Goal: Download file/media

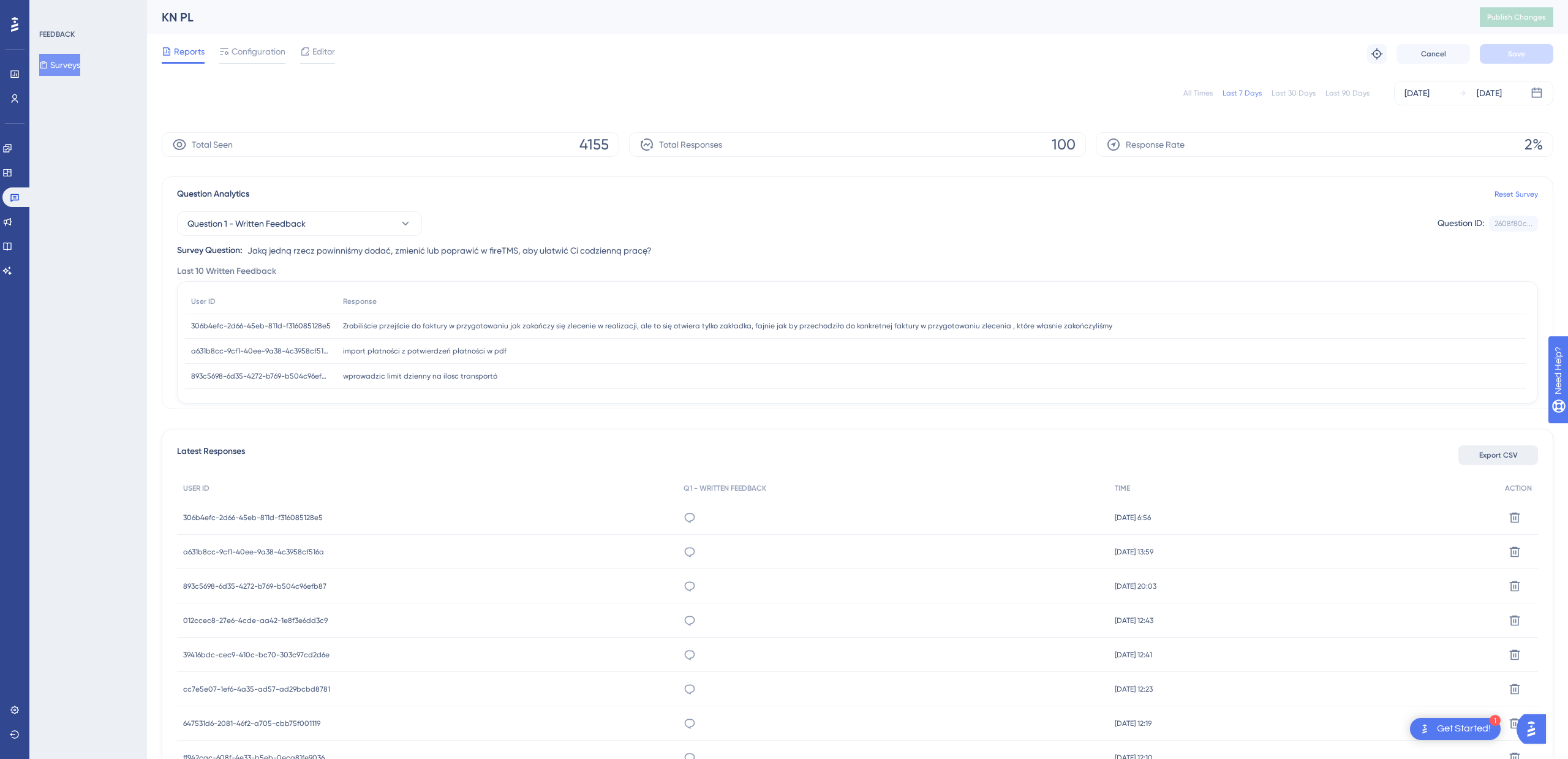
click at [1505, 450] on span "Export CSV" at bounding box center [1498, 455] width 38 height 10
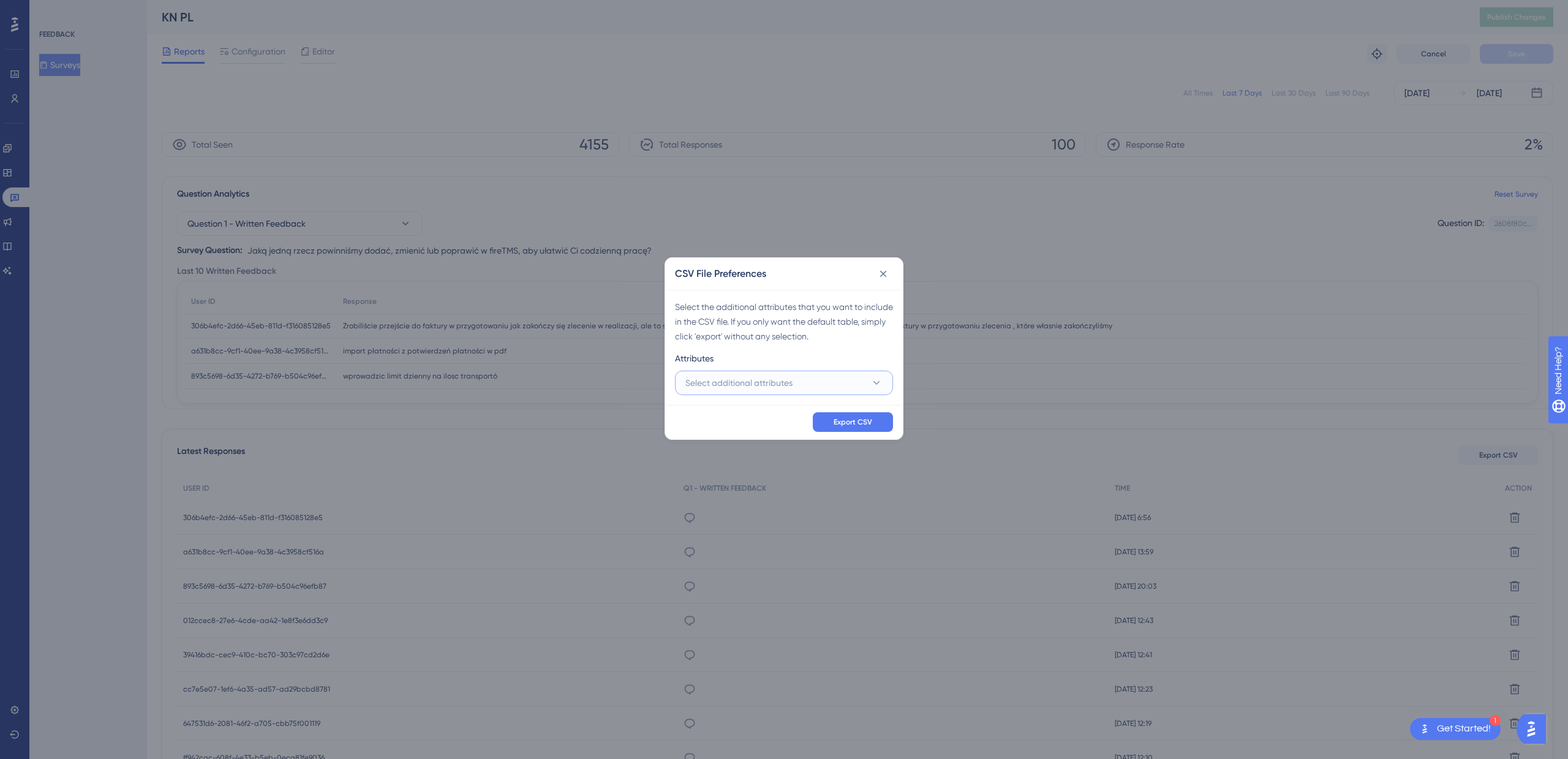
click at [886, 377] on button "Select additional attributes" at bounding box center [784, 383] width 218 height 25
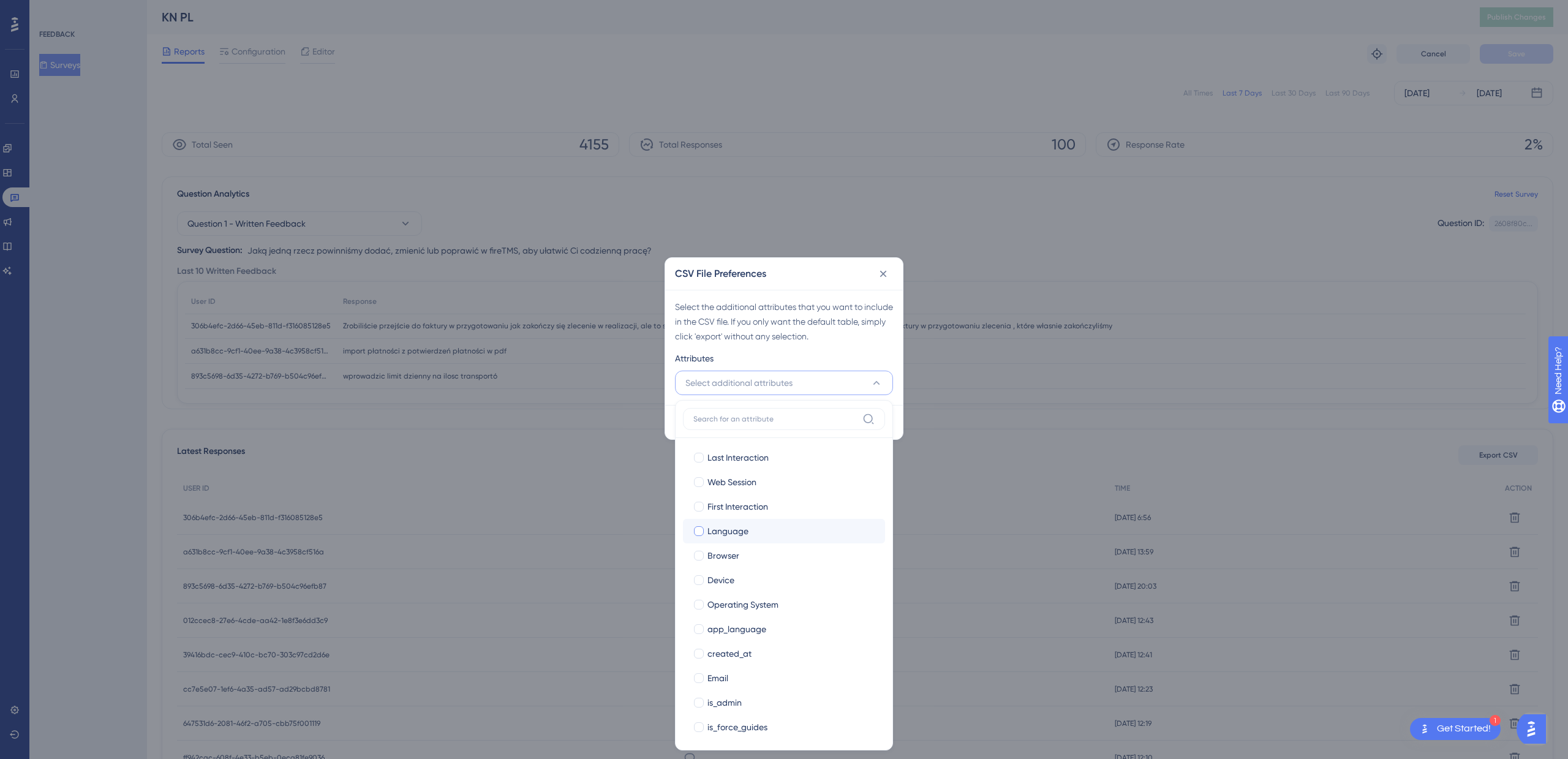
scroll to position [200, 0]
click at [699, 718] on div at bounding box center [699, 723] width 10 height 10
checkbox input "true"
click at [701, 699] on div at bounding box center [699, 699] width 10 height 10
checkbox input "true"
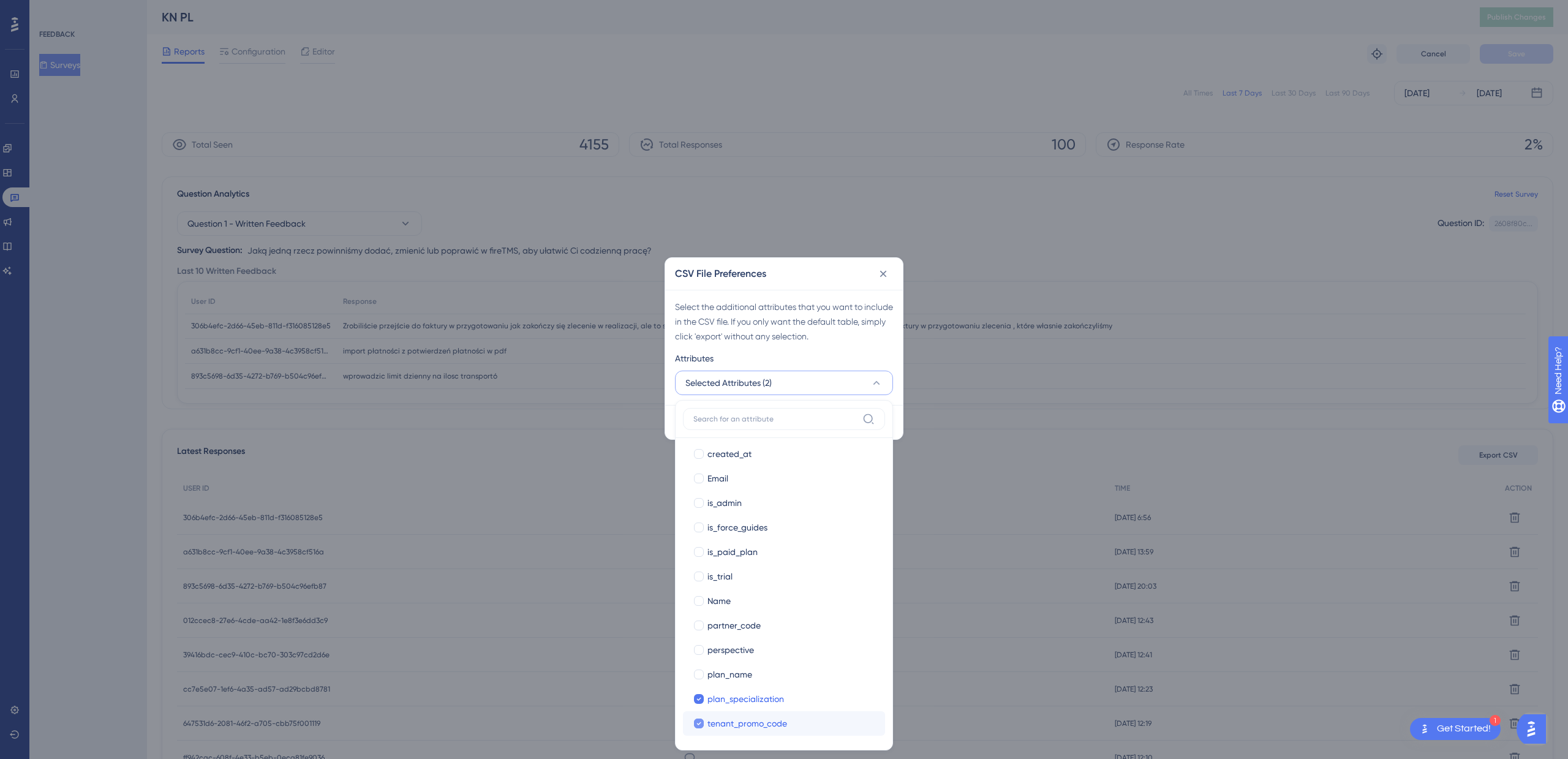
click at [700, 721] on icon at bounding box center [699, 723] width 5 height 3
checkbox input "false"
click at [697, 671] on div at bounding box center [699, 674] width 10 height 10
checkbox input "true"
click at [701, 646] on div at bounding box center [699, 649] width 10 height 10
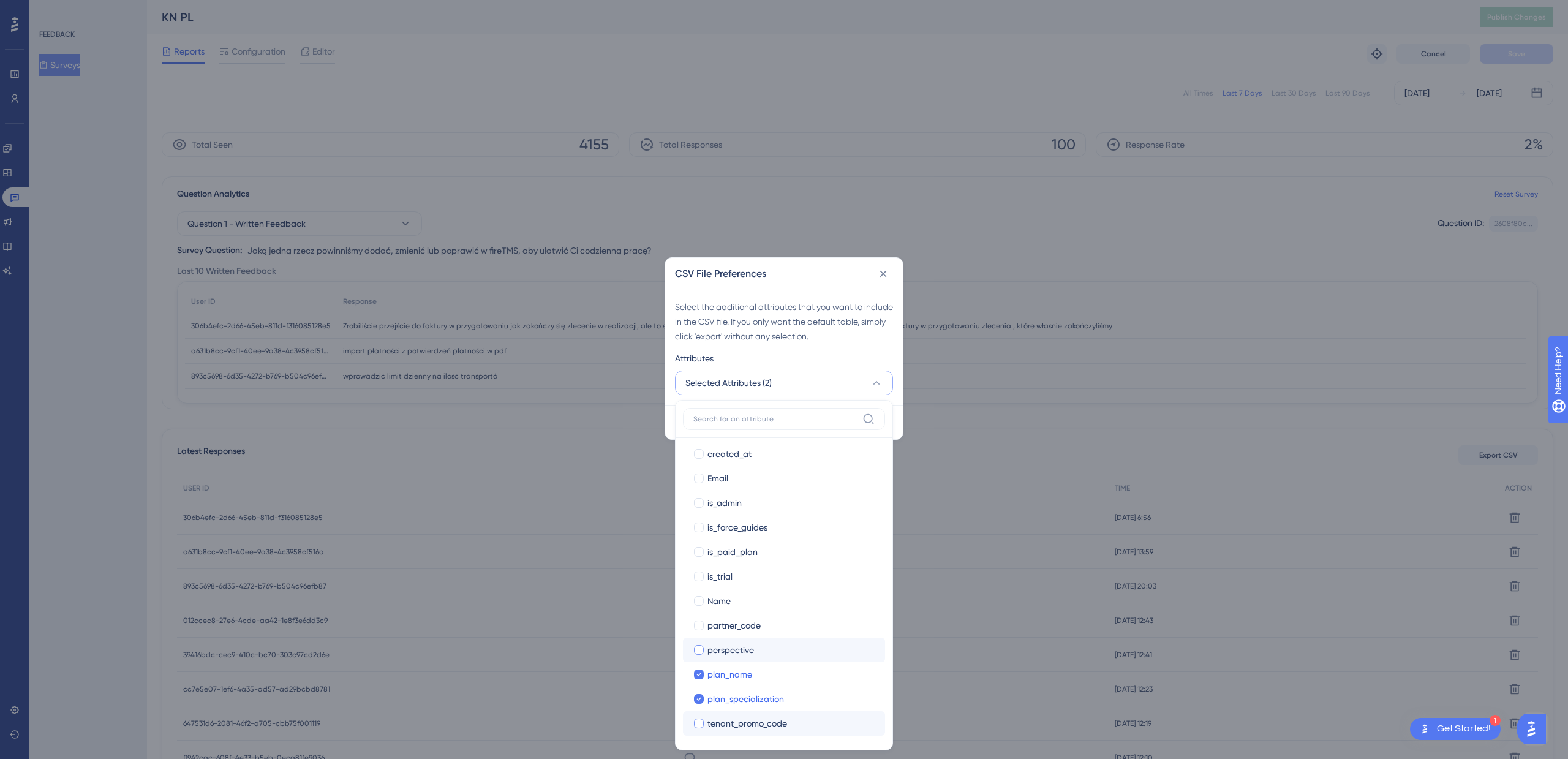
checkbox input "true"
click at [699, 625] on div at bounding box center [699, 625] width 10 height 10
checkbox input "true"
click at [699, 604] on div at bounding box center [699, 600] width 10 height 10
checkbox input "true"
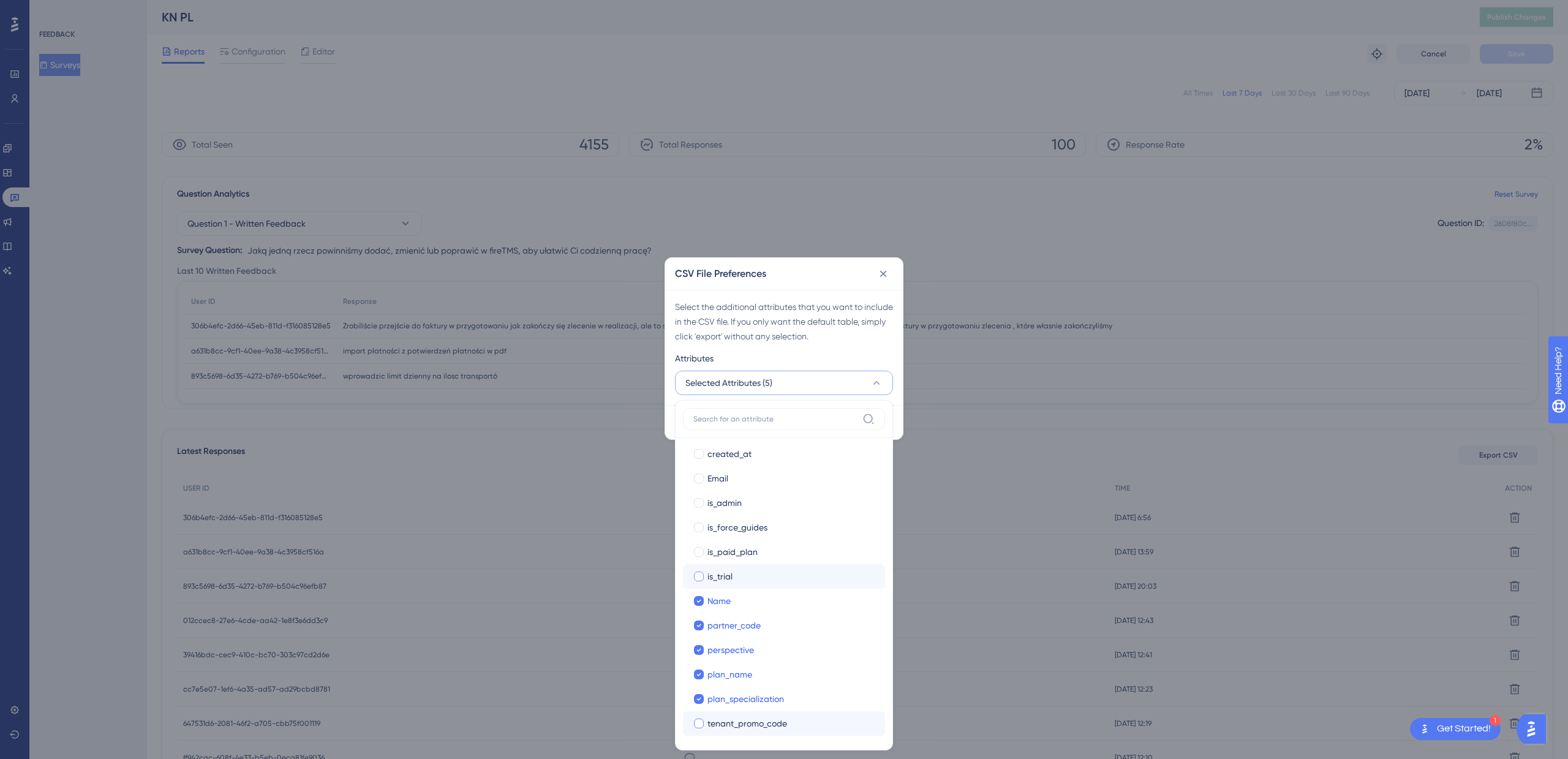
click at [700, 571] on div at bounding box center [699, 576] width 10 height 10
checkbox input "true"
click at [702, 549] on div at bounding box center [699, 552] width 10 height 10
checkbox input "true"
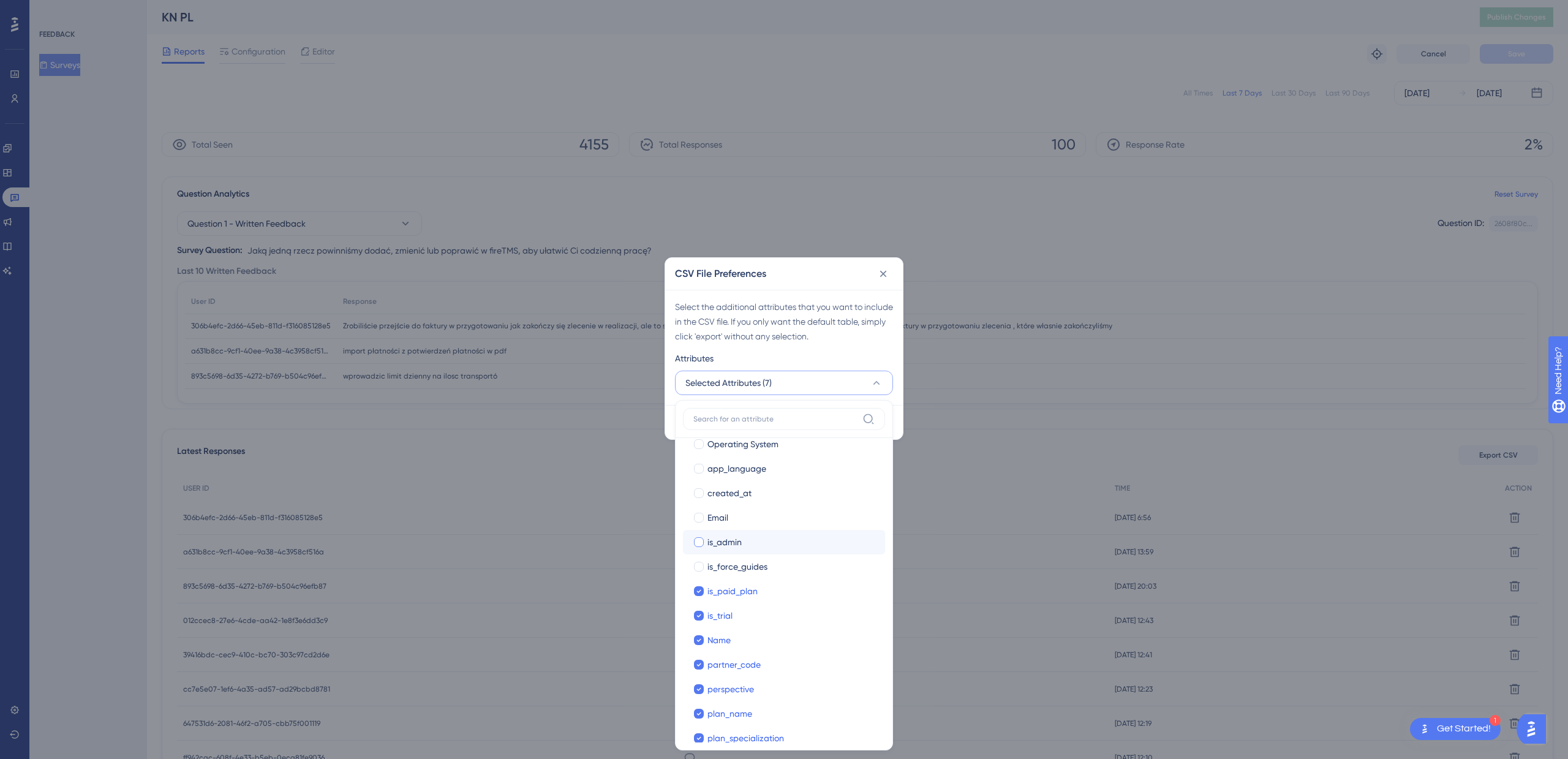
click at [701, 544] on div at bounding box center [699, 542] width 10 height 10
checkbox input "true"
click at [700, 539] on div at bounding box center [699, 539] width 10 height 10
checkbox input "true"
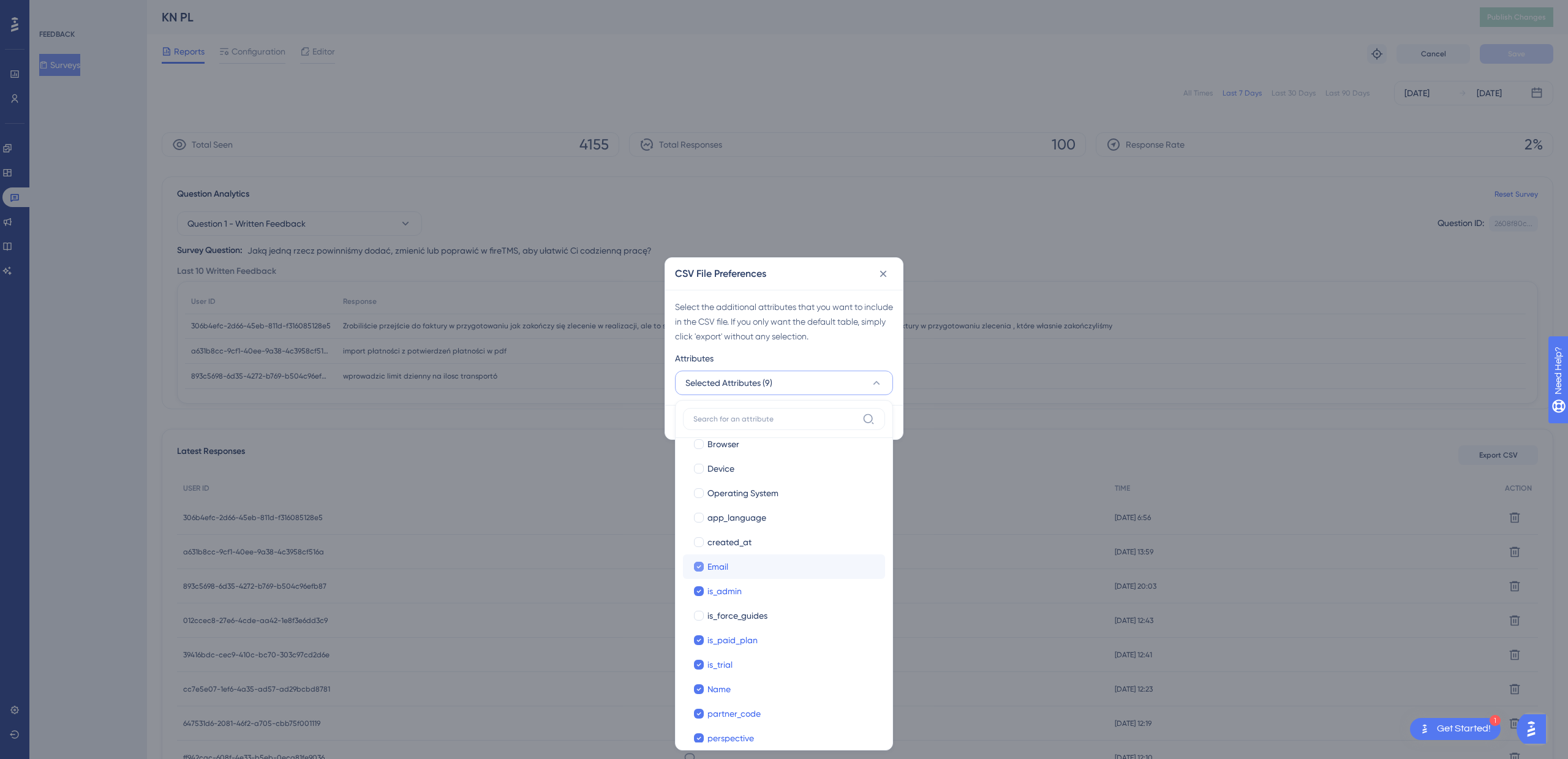
scroll to position [109, 0]
click at [700, 540] on div at bounding box center [699, 544] width 10 height 10
checkbox input "true"
click at [853, 355] on div "Attributes" at bounding box center [784, 360] width 218 height 20
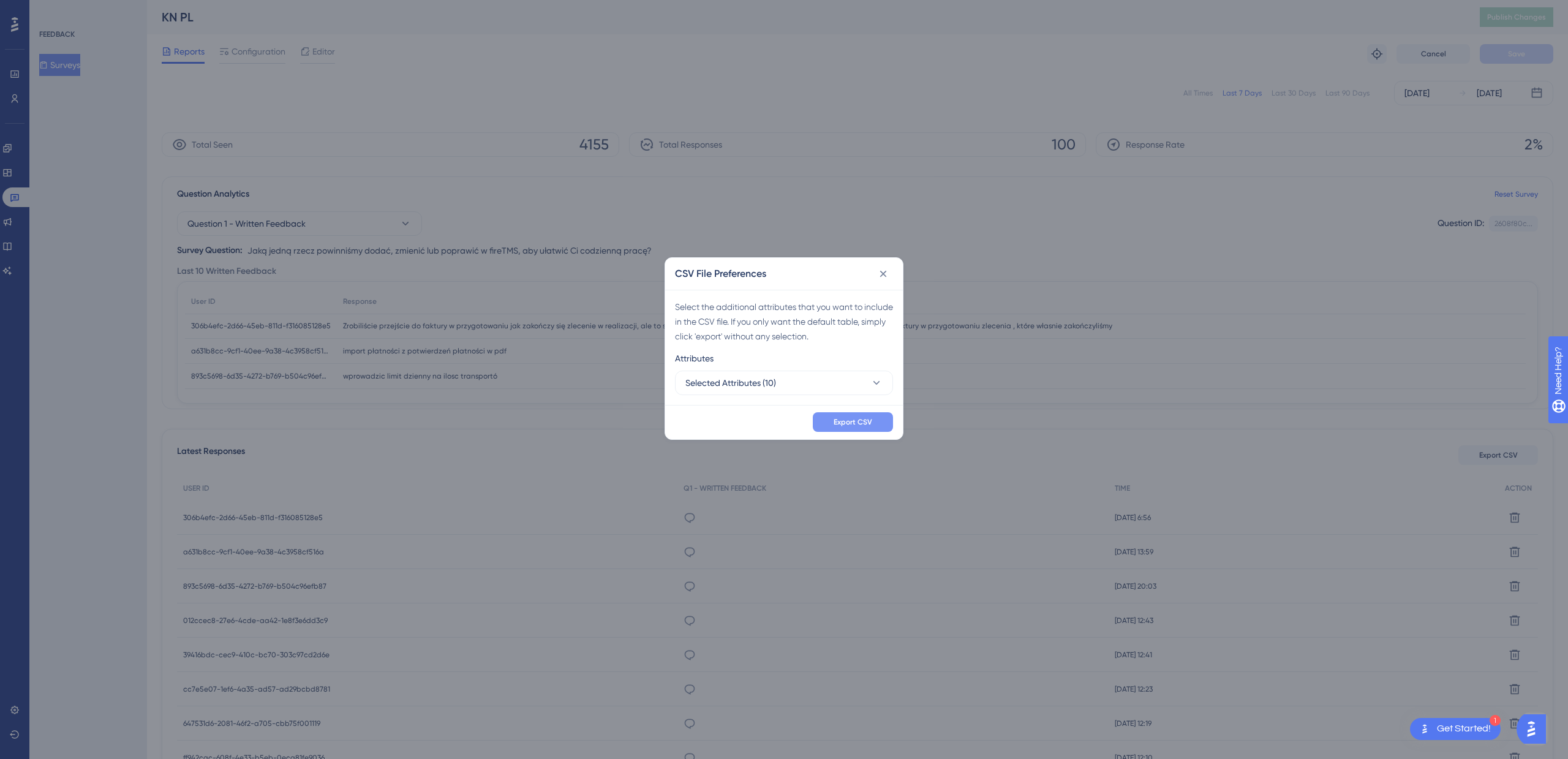
click at [849, 419] on span "Export CSV" at bounding box center [852, 421] width 38 height 10
